Goal: Task Accomplishment & Management: Complete application form

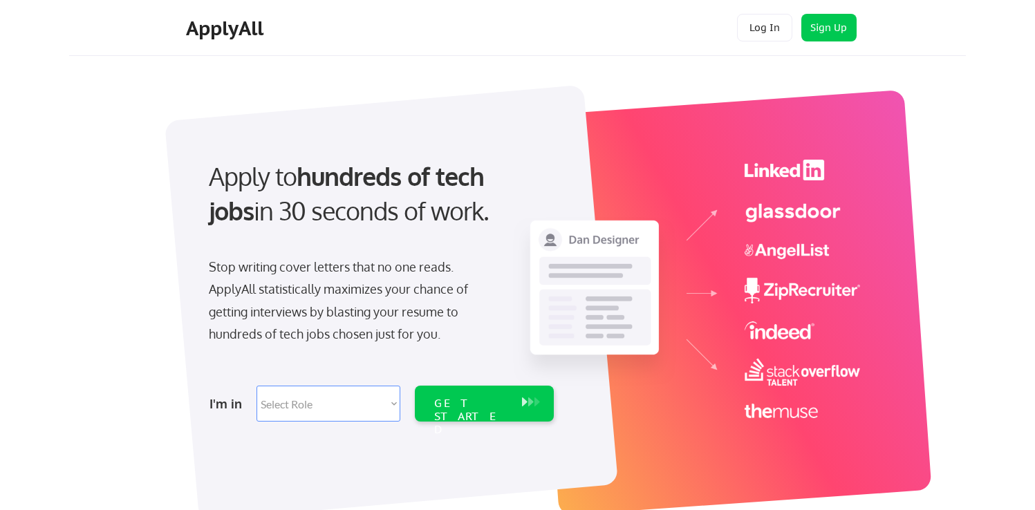
click at [362, 398] on select "Select Role Software Engineering Product Management Customer Success Sales UI/U…" at bounding box center [329, 404] width 144 height 36
select select ""design""
click at [257, 386] on select "Select Role Software Engineering Product Management Customer Success Sales UI/U…" at bounding box center [329, 404] width 144 height 36
select select ""design""
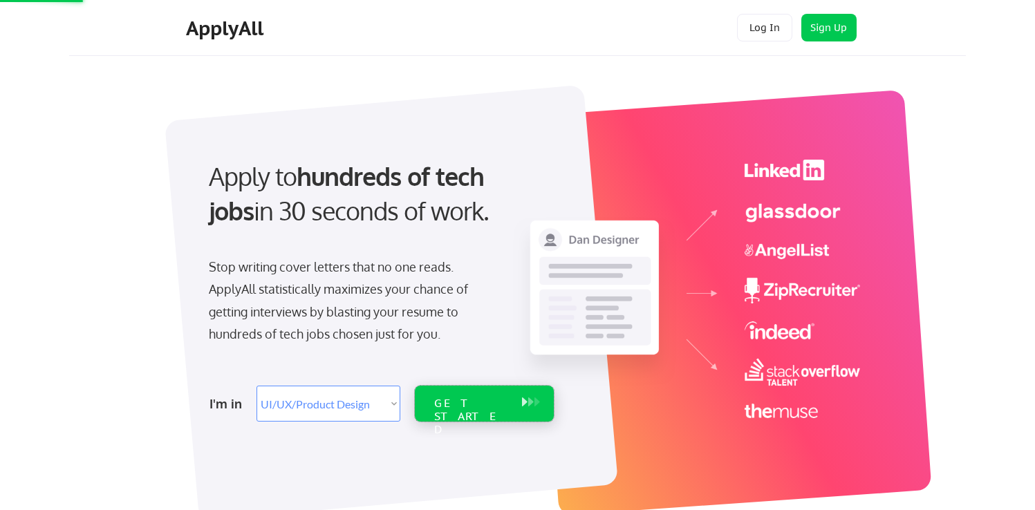
click at [469, 409] on div "GET STARTED" at bounding box center [471, 417] width 74 height 40
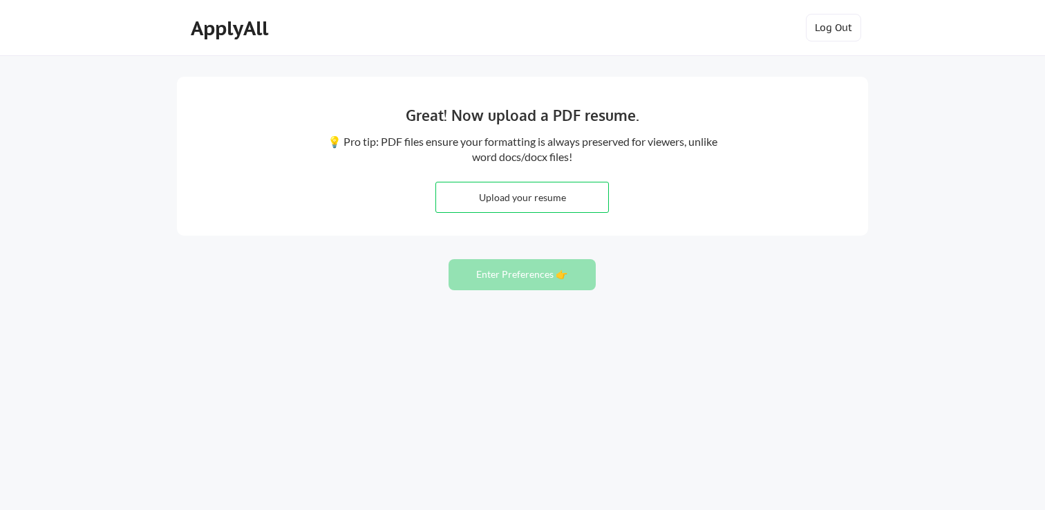
click at [564, 202] on input "file" at bounding box center [522, 198] width 172 height 30
type input "C:\fakepath\CV.pdf"
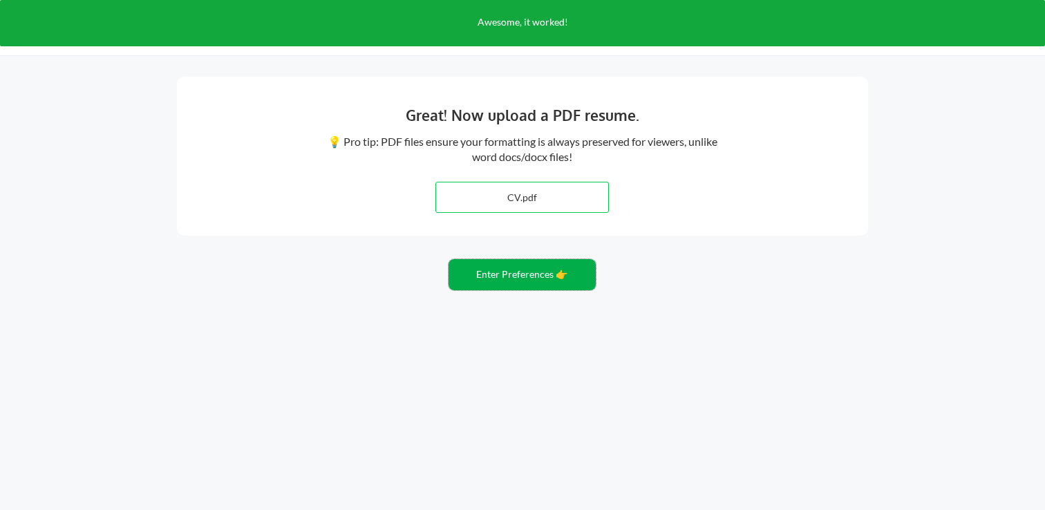
click at [503, 278] on button "Enter Preferences 👉" at bounding box center [522, 274] width 147 height 31
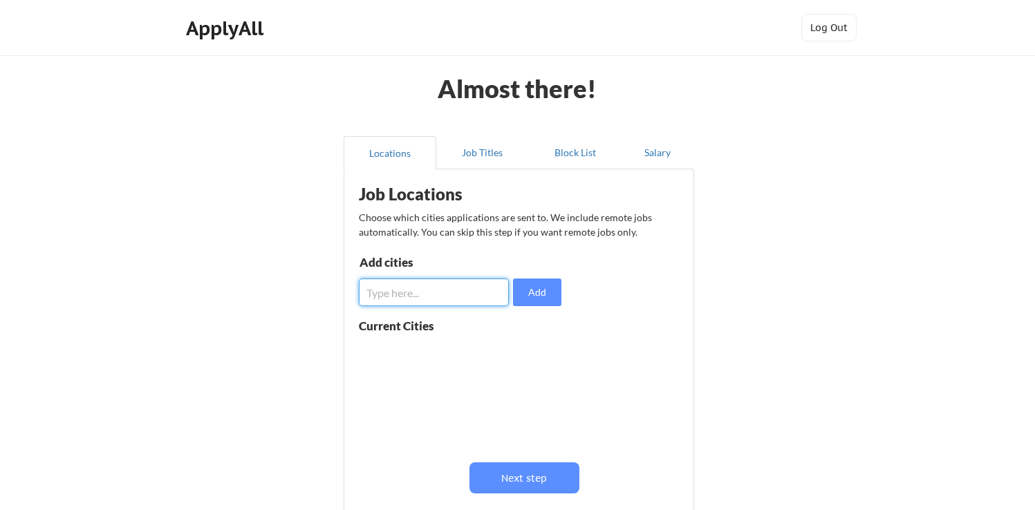
click at [430, 298] on input "input" at bounding box center [434, 293] width 150 height 28
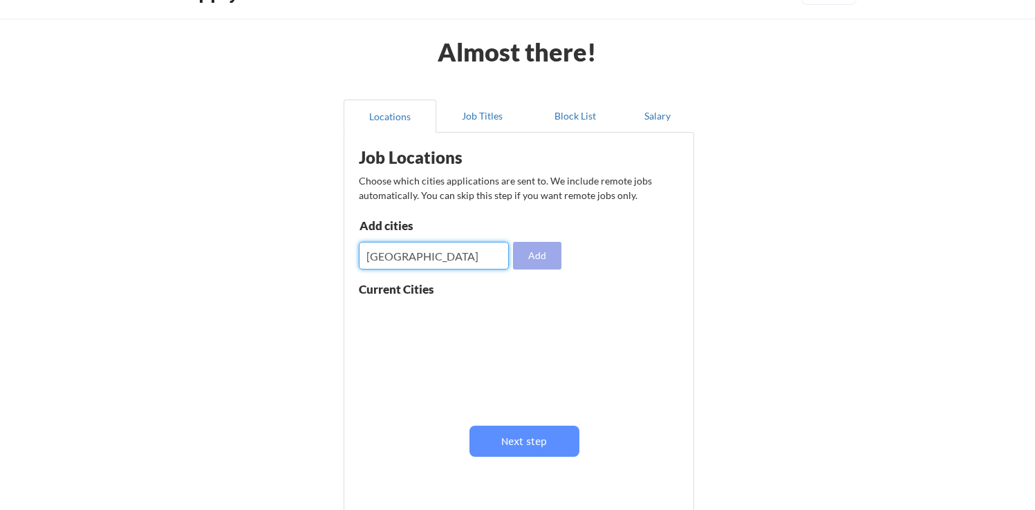
type input "rotterdam"
click at [521, 249] on button "Add" at bounding box center [537, 256] width 48 height 28
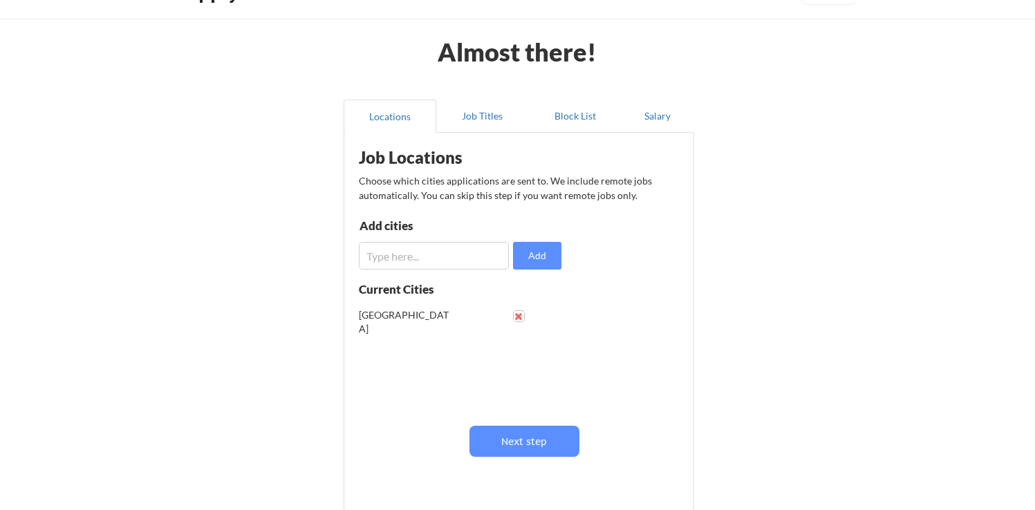
click at [517, 313] on button at bounding box center [519, 316] width 10 height 10
click at [458, 264] on input "input" at bounding box center [434, 256] width 150 height 28
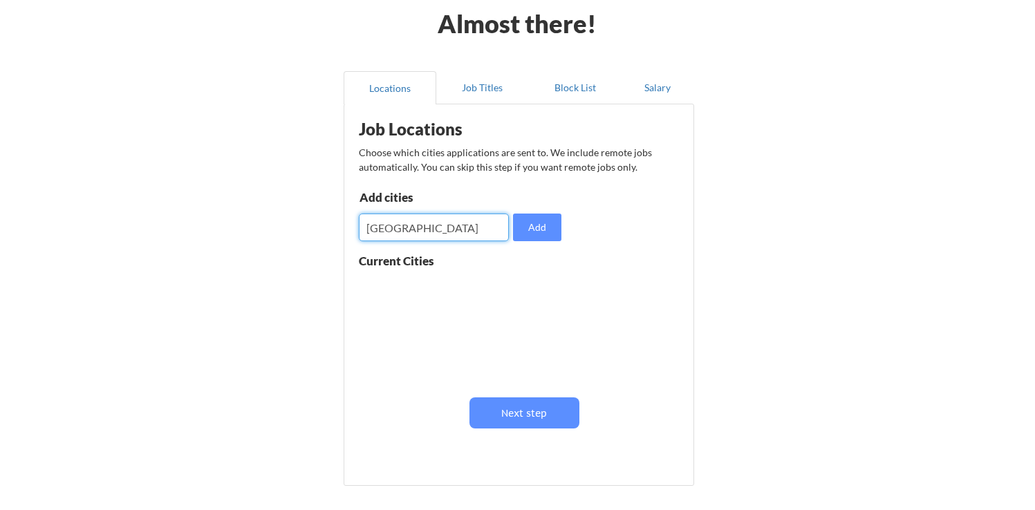
scroll to position [88, 0]
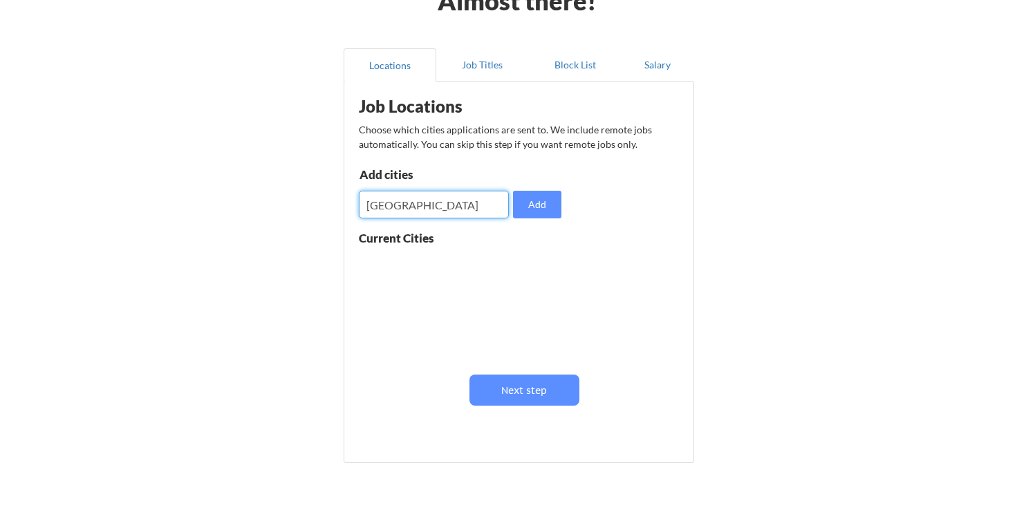
drag, startPoint x: 421, startPoint y: 200, endPoint x: 288, endPoint y: 213, distance: 134.1
click at [288, 213] on div "Almost there! Locations Job Titles Block List Salary Job Locations Choose which…" at bounding box center [517, 251] width 1035 height 678
type input "R"
click at [520, 385] on button "Next step" at bounding box center [524, 390] width 110 height 31
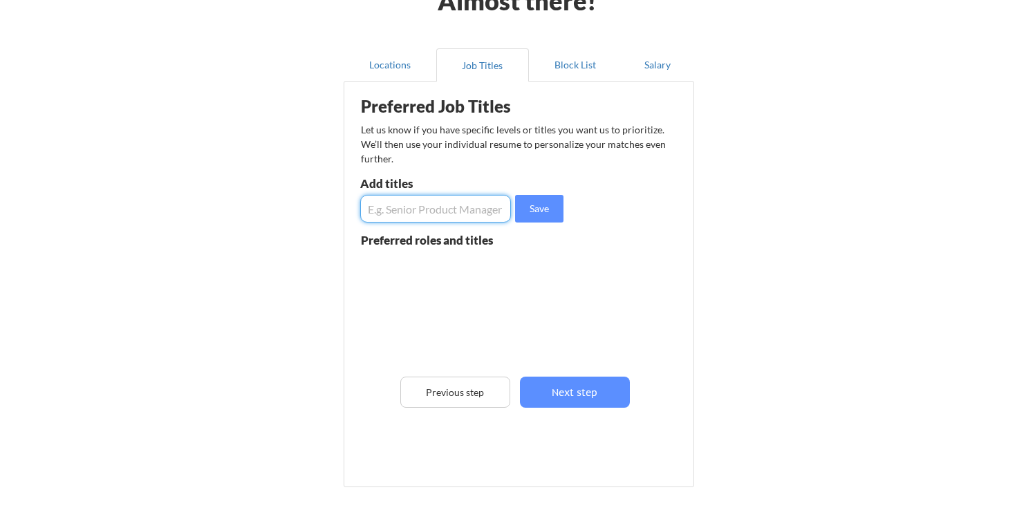
click at [419, 221] on input "input" at bounding box center [435, 209] width 151 height 28
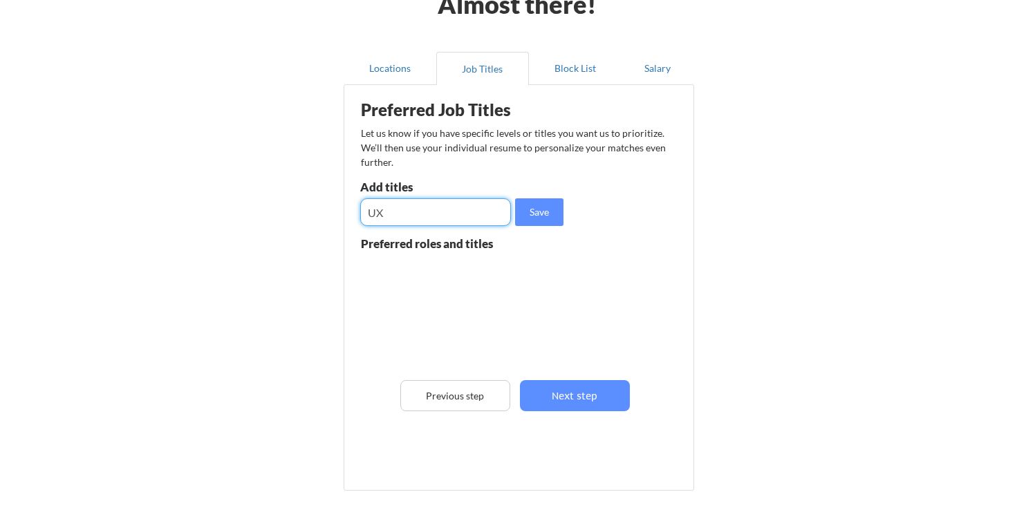
scroll to position [54, 0]
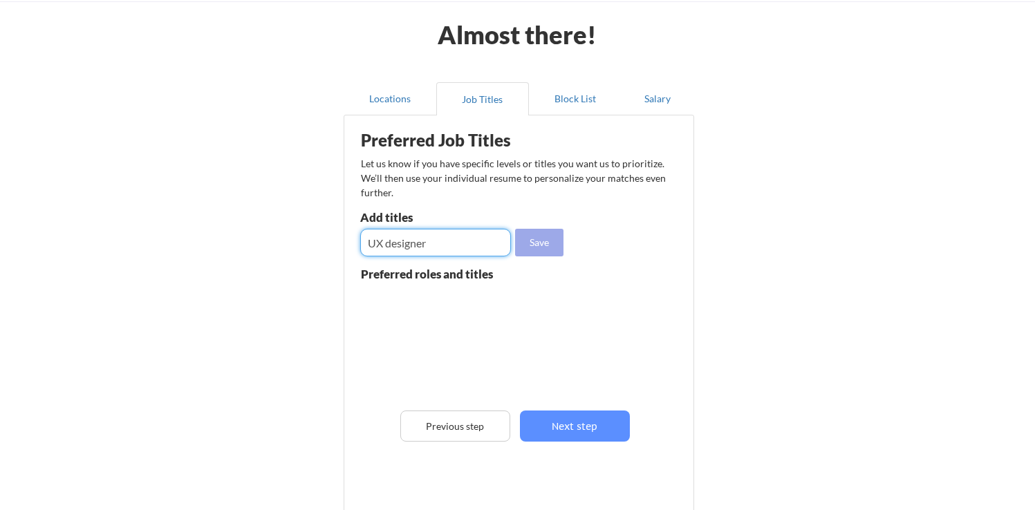
type input "UX designer"
click at [534, 251] on button "Save" at bounding box center [539, 243] width 48 height 28
click at [416, 231] on input "input" at bounding box center [435, 243] width 151 height 28
type input "UX Researcher"
click at [546, 252] on button "Save" at bounding box center [539, 243] width 48 height 28
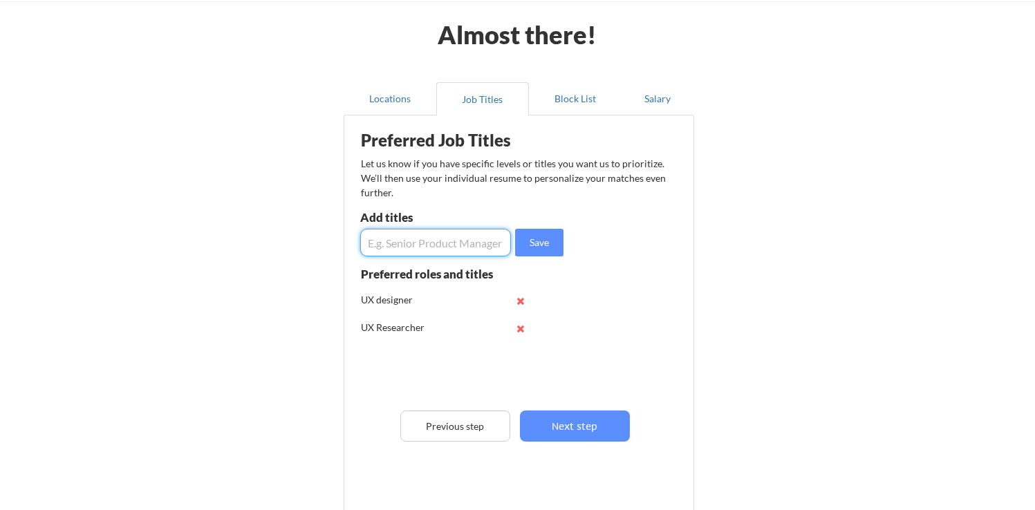
click at [427, 239] on input "input" at bounding box center [435, 243] width 151 height 28
type input "UI Designer"
click at [539, 233] on button "Save" at bounding box center [539, 243] width 48 height 28
click at [425, 251] on input "input" at bounding box center [435, 243] width 151 height 28
type input "User Experience"
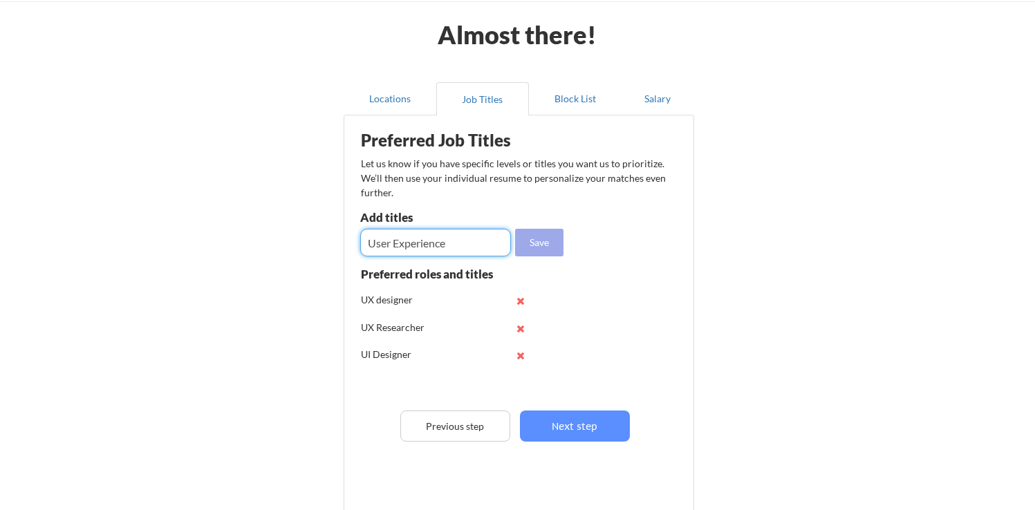
click at [563, 236] on button "Save" at bounding box center [539, 243] width 48 height 28
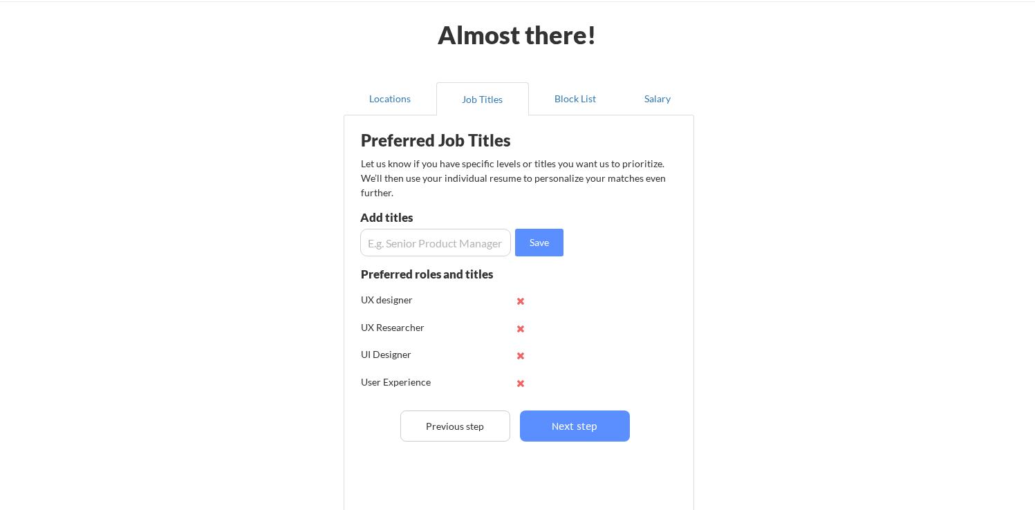
click at [458, 236] on input "input" at bounding box center [435, 243] width 151 height 28
click at [378, 234] on input "input" at bounding box center [435, 243] width 151 height 28
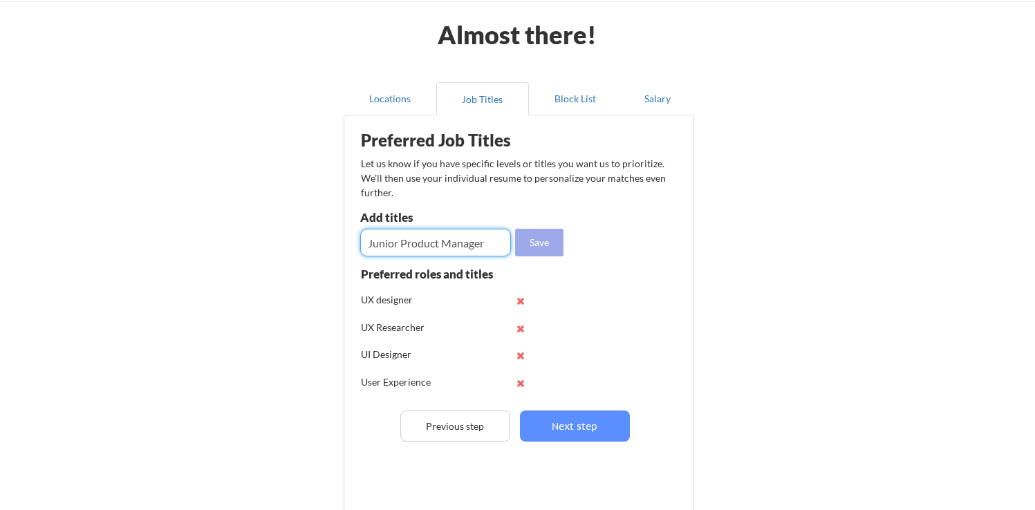
type input "Junior Product Manager"
click at [554, 241] on button "Save" at bounding box center [539, 243] width 48 height 28
click at [449, 241] on input "input" at bounding box center [435, 243] width 151 height 28
paste input "Junior"
type input "Junior UX Designer"
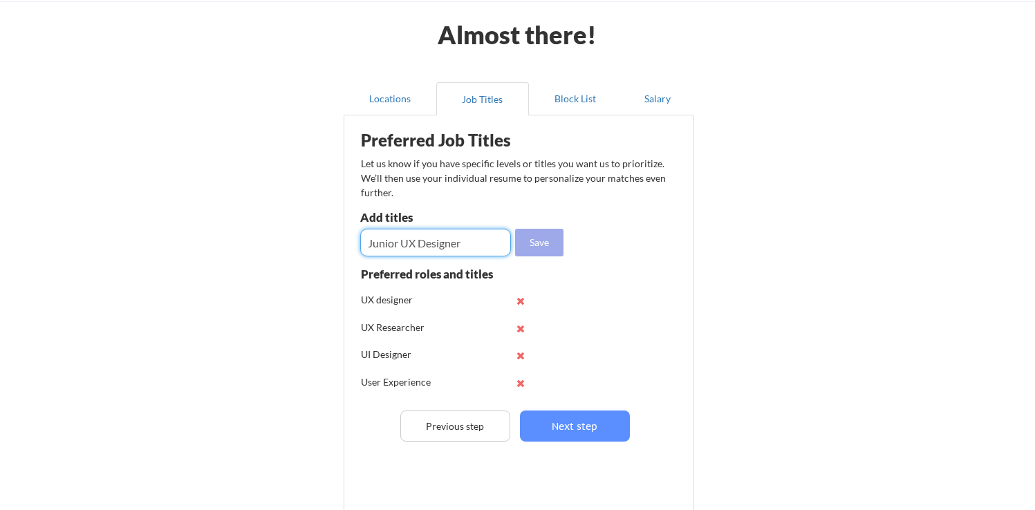
click at [545, 244] on button "Save" at bounding box center [539, 243] width 48 height 28
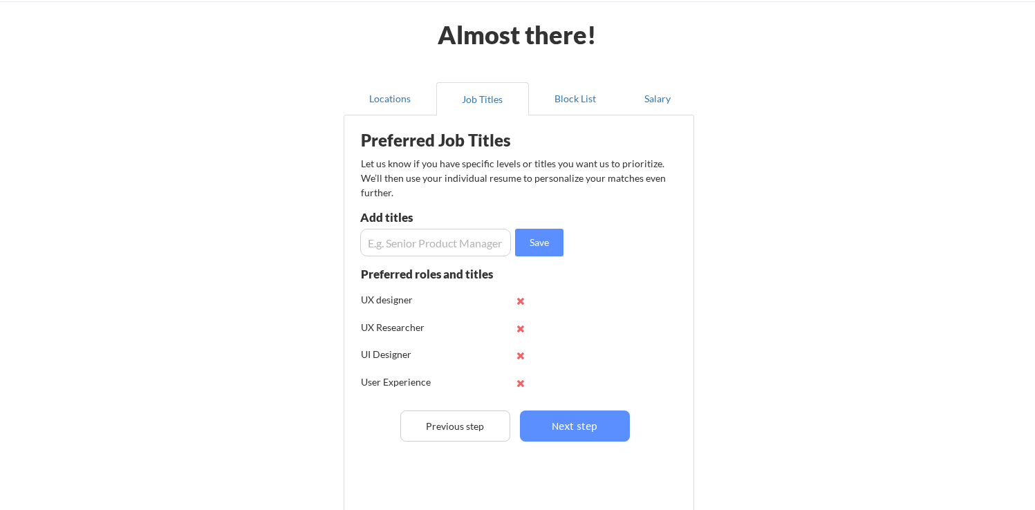
click at [422, 242] on input "input" at bounding box center [435, 243] width 151 height 28
paste input "Junior"
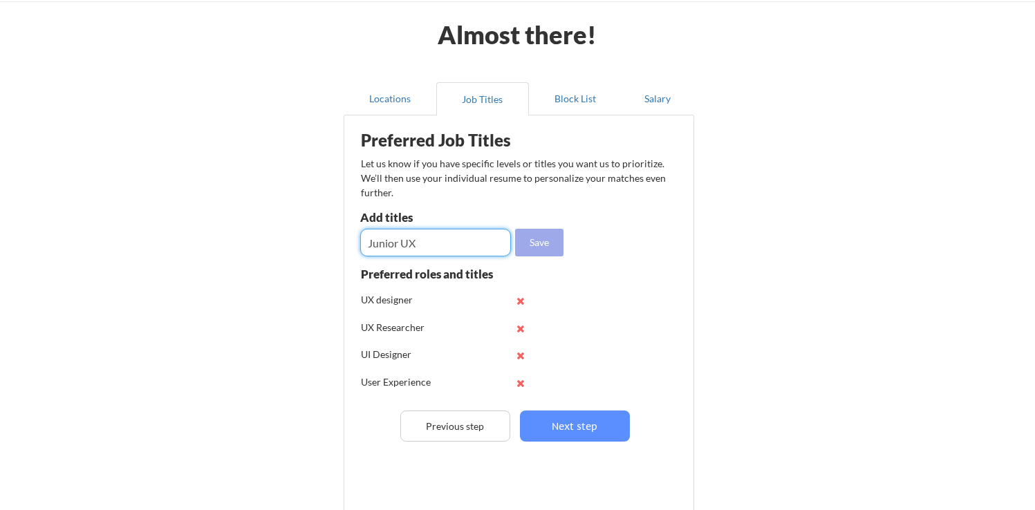
type input "Junior UX"
click at [539, 249] on button "Save" at bounding box center [539, 243] width 48 height 28
click at [462, 252] on input "input" at bounding box center [435, 243] width 151 height 28
paste input "Junior"
drag, startPoint x: 402, startPoint y: 249, endPoint x: 252, endPoint y: 248, distance: 150.7
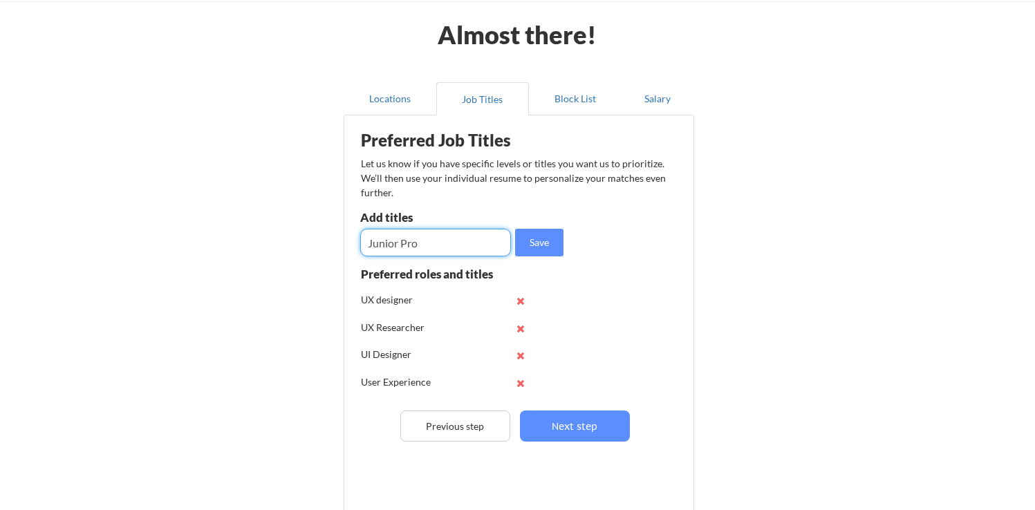
click at [221, 247] on div "Almost there! Locations Job Titles Block List Salary Preferred Job Titles Let u…" at bounding box center [517, 297] width 1035 height 702
click at [392, 248] on input "input" at bounding box center [435, 243] width 151 height 28
click at [484, 234] on input "input" at bounding box center [435, 243] width 151 height 28
click at [482, 236] on input "input" at bounding box center [435, 243] width 151 height 28
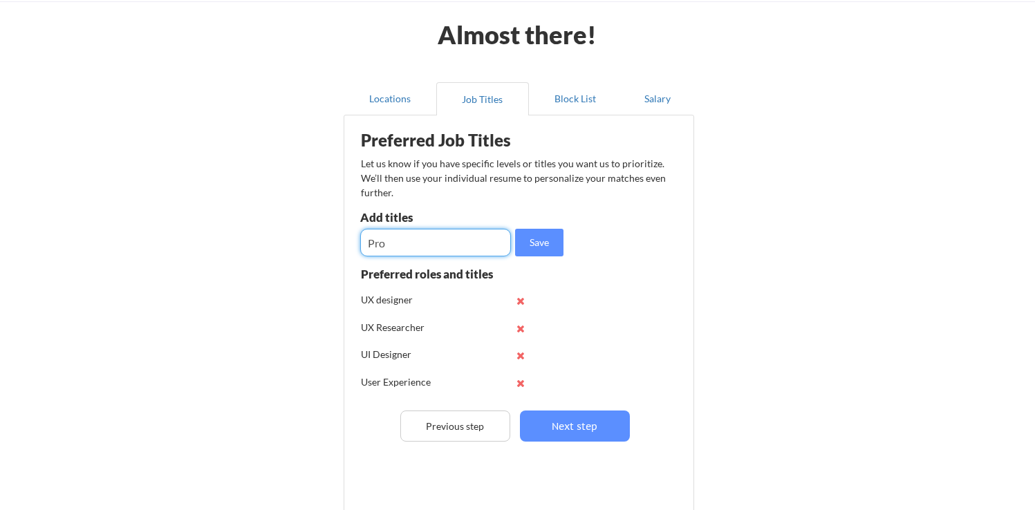
click at [447, 244] on input "input" at bounding box center [435, 243] width 151 height 28
drag, startPoint x: 447, startPoint y: 241, endPoint x: 460, endPoint y: 242, distance: 12.5
click at [457, 241] on input "input" at bounding box center [435, 243] width 151 height 28
type input "Product Design"
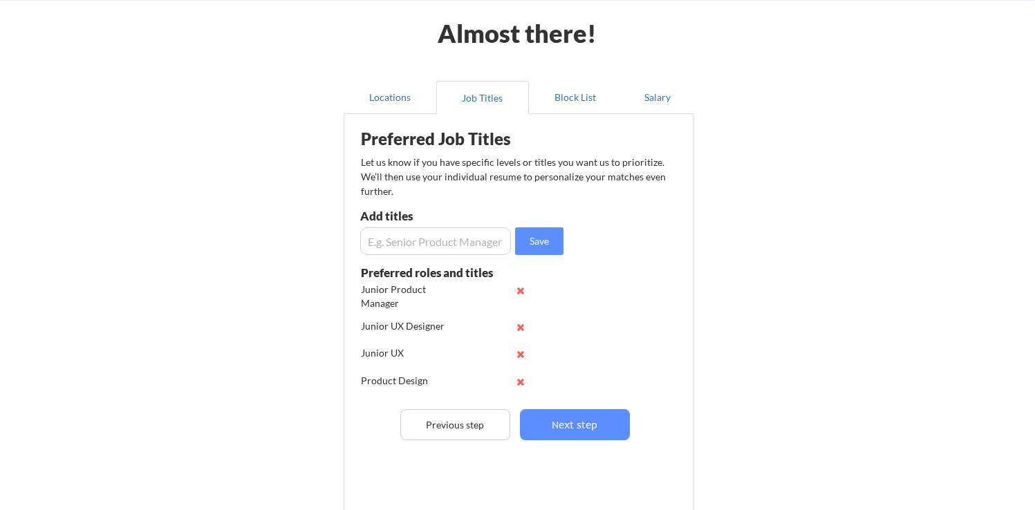
scroll to position [57, 0]
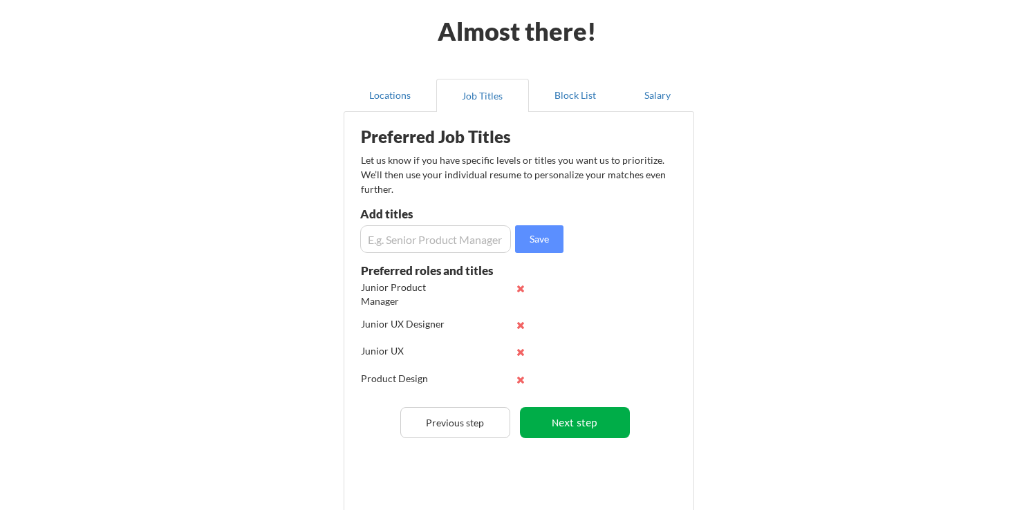
click at [559, 423] on button "Next step" at bounding box center [575, 422] width 110 height 31
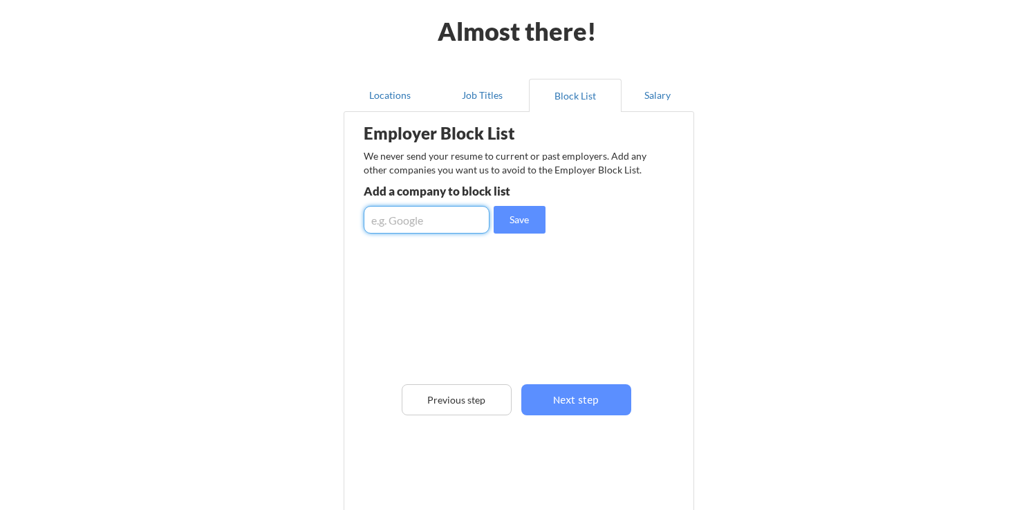
click at [398, 221] on input "input" at bounding box center [427, 220] width 126 height 28
click at [572, 405] on button "Next step" at bounding box center [576, 399] width 110 height 31
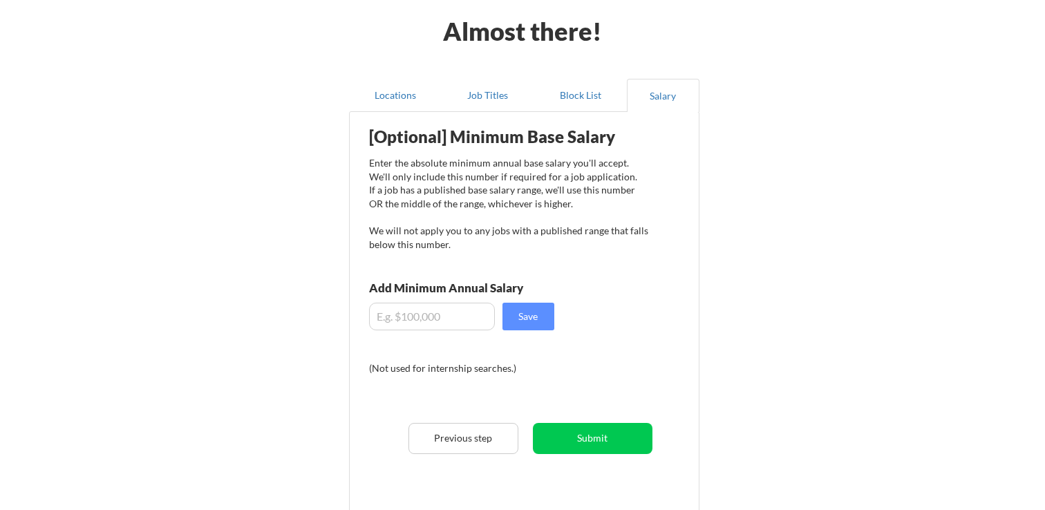
scroll to position [205, 0]
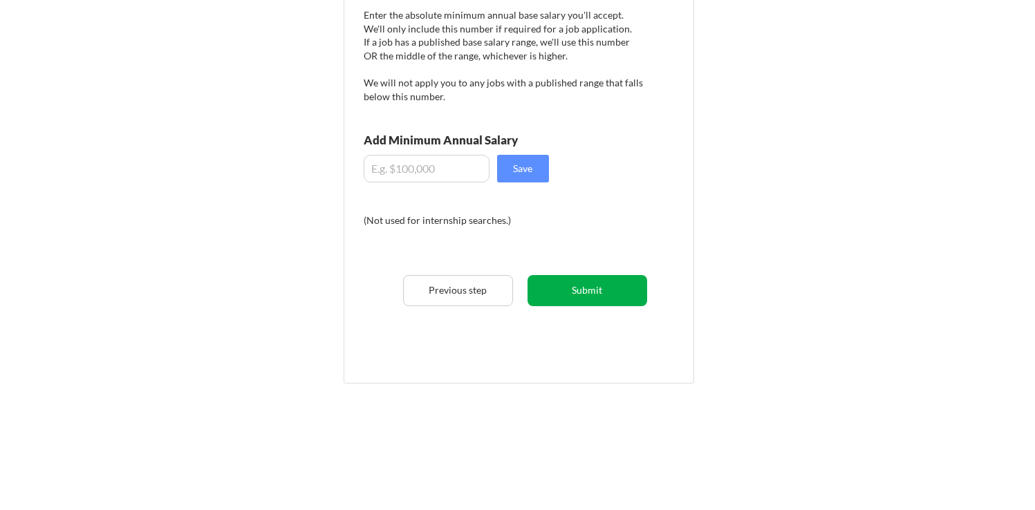
click at [614, 297] on button "Submit" at bounding box center [588, 290] width 120 height 31
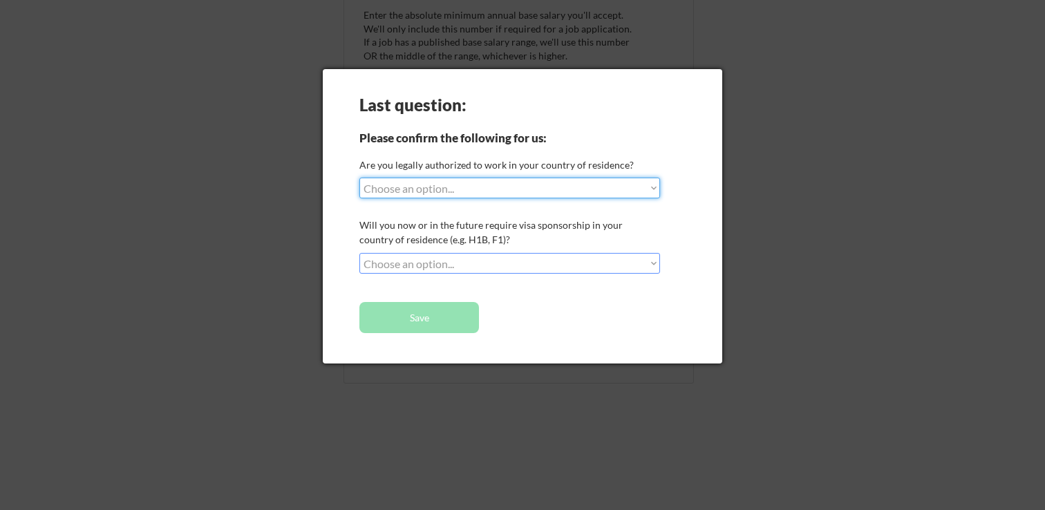
click at [438, 268] on select "Choose an option... No, I will not need sponsorship Yes, I will need sponsorship" at bounding box center [510, 263] width 301 height 21
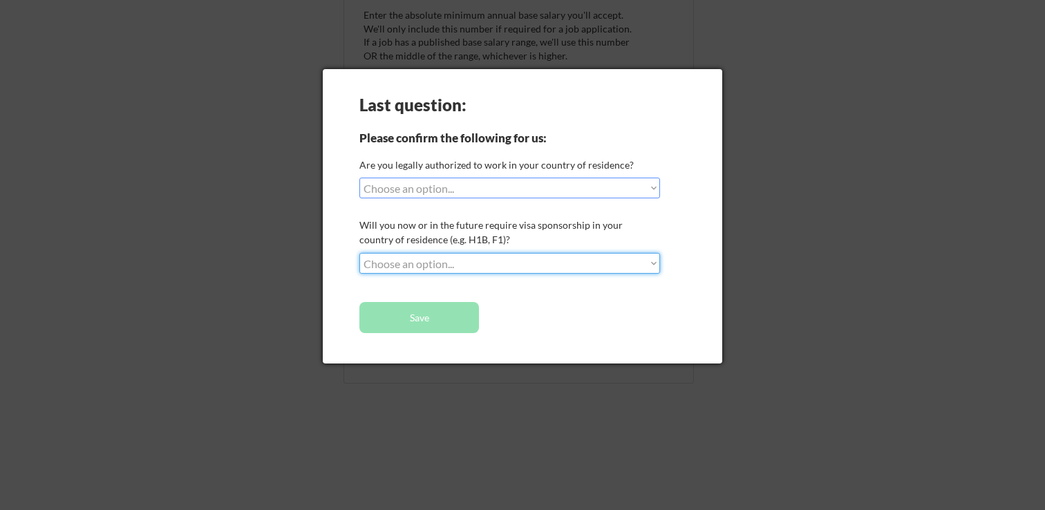
select select ""yes__i_will_need_sponsorship""
click at [360, 253] on select "Choose an option... No, I will not need sponsorship Yes, I will need sponsorship" at bounding box center [510, 263] width 301 height 21
click at [450, 195] on select "Choose an option... Yes, I am a US Citizen Yes, I am a Canadian Citizen Yes, I …" at bounding box center [510, 188] width 301 height 21
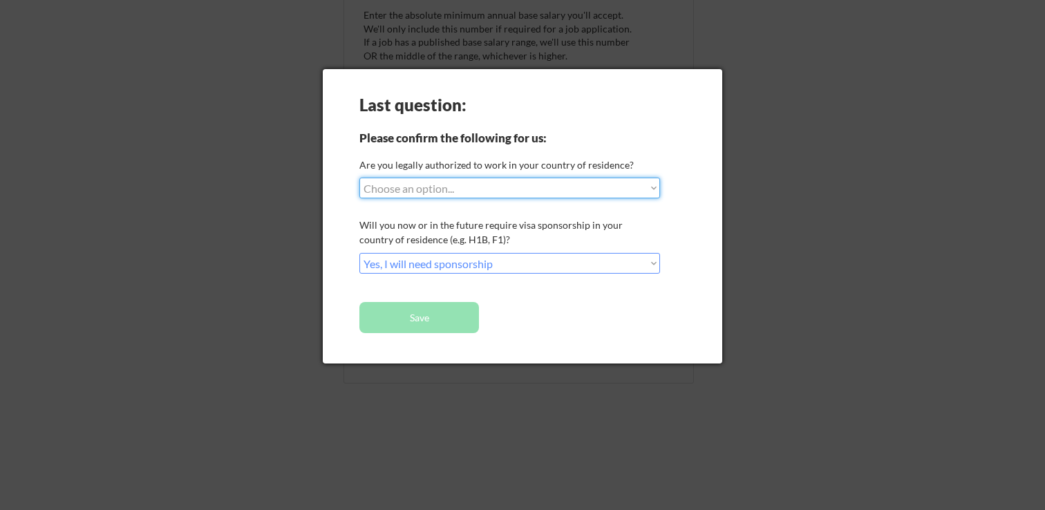
select select ""yes__i_am_here_on_a_visa__h1b__opt__etc__""
click at [360, 178] on select "Choose an option... Yes, I am a US Citizen Yes, I am a Canadian Citizen Yes, I …" at bounding box center [510, 188] width 301 height 21
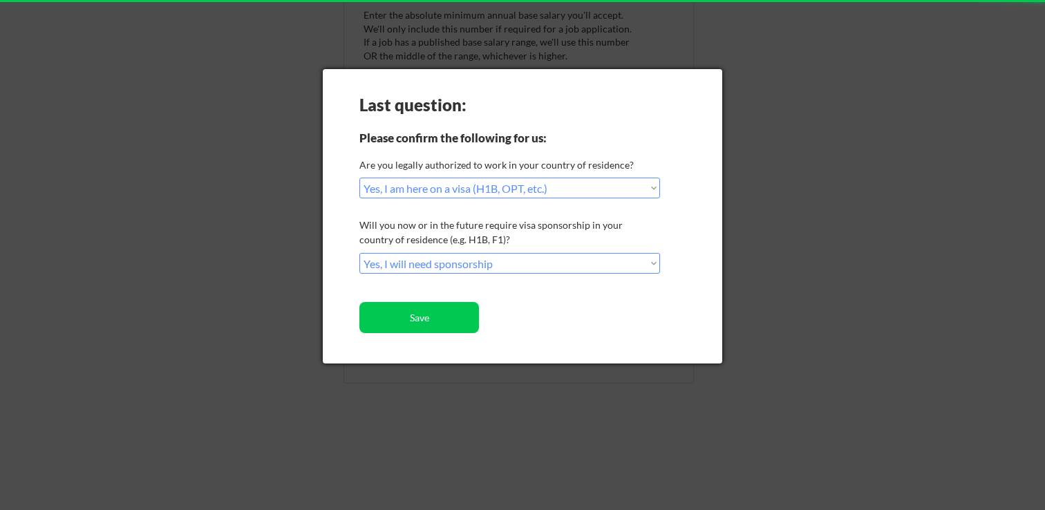
click at [454, 186] on select "Choose an option... Yes, I am a US Citizen Yes, I am a Canadian Citizen Yes, I …" at bounding box center [510, 188] width 301 height 21
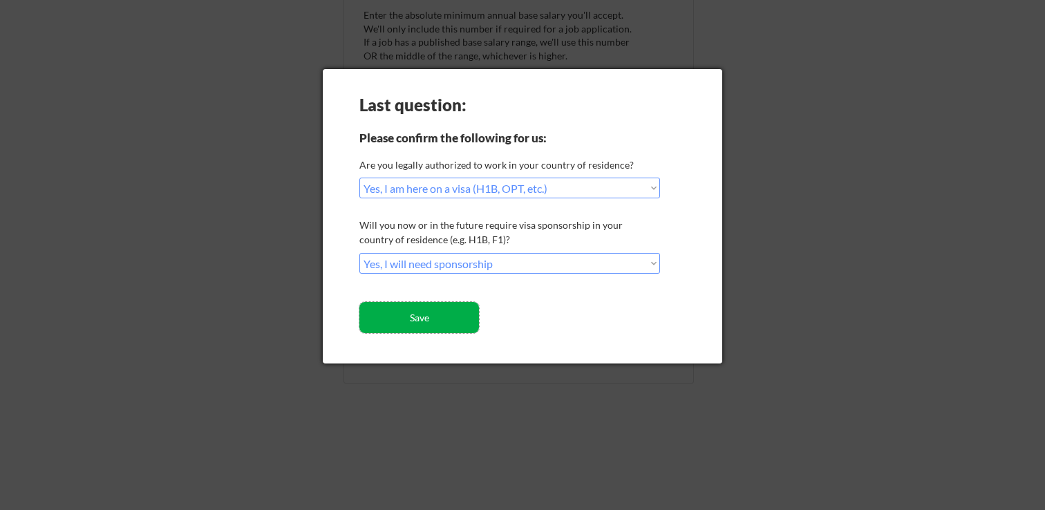
click at [445, 327] on button "Save" at bounding box center [420, 317] width 120 height 31
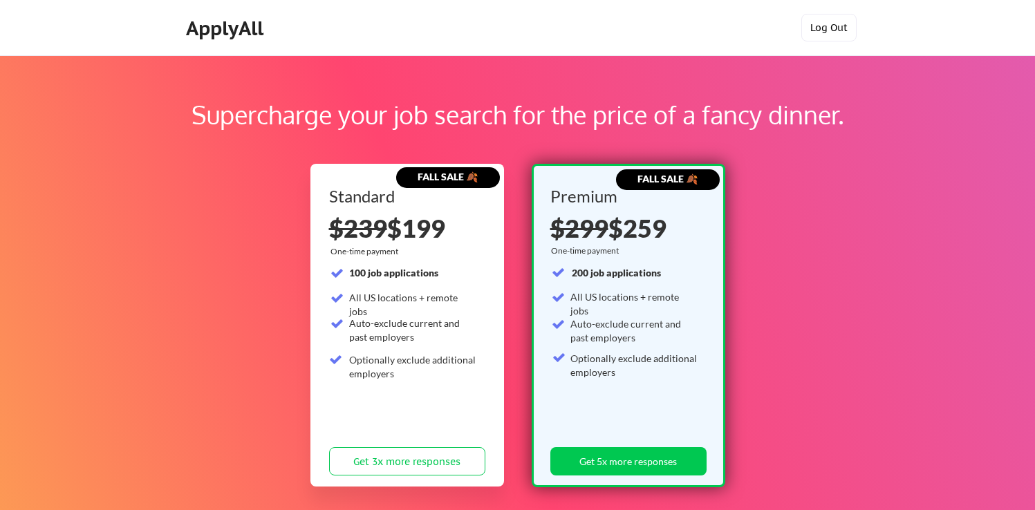
click at [817, 35] on button "Log Out" at bounding box center [828, 28] width 55 height 28
